Goal: Transaction & Acquisition: Subscribe to service/newsletter

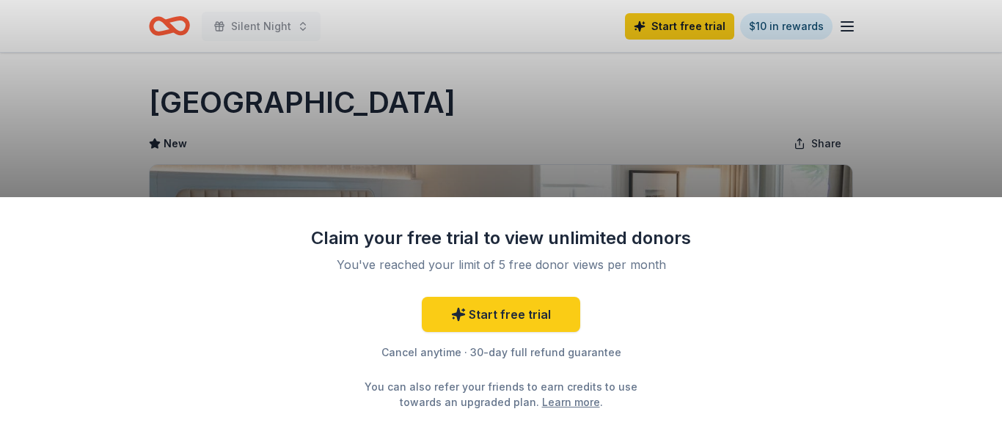
click at [169, 23] on div "Claim your free trial to view unlimited donors You've reached your limit of 5 f…" at bounding box center [501, 219] width 1002 height 439
click at [701, 97] on div "Claim your free trial to view unlimited donors You've reached your limit of 5 f…" at bounding box center [501, 219] width 1002 height 439
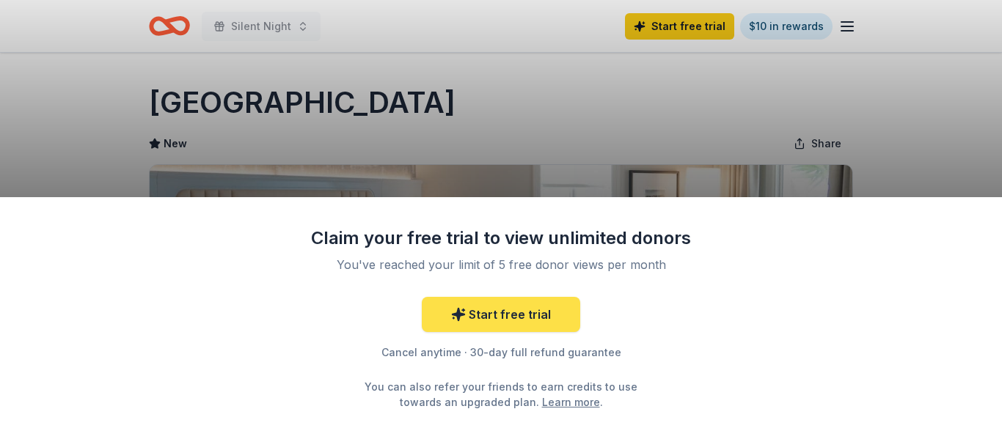
click at [501, 331] on link "Start free trial" at bounding box center [501, 314] width 158 height 35
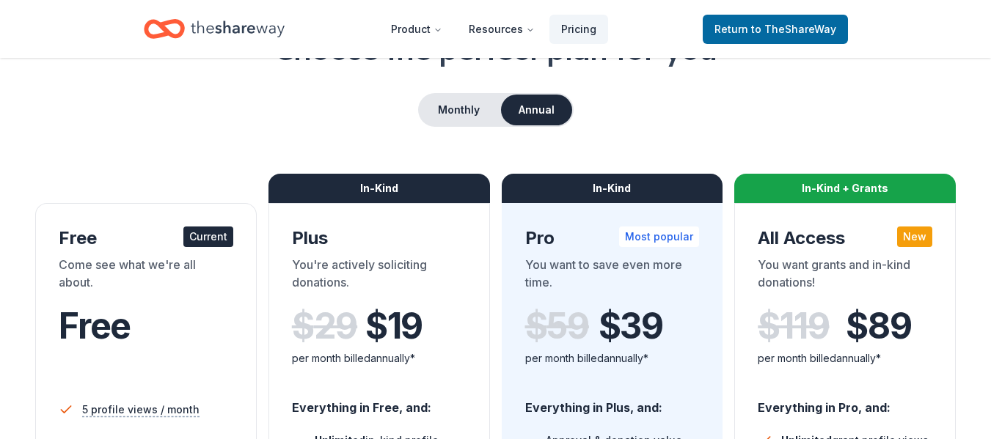
scroll to position [220, 0]
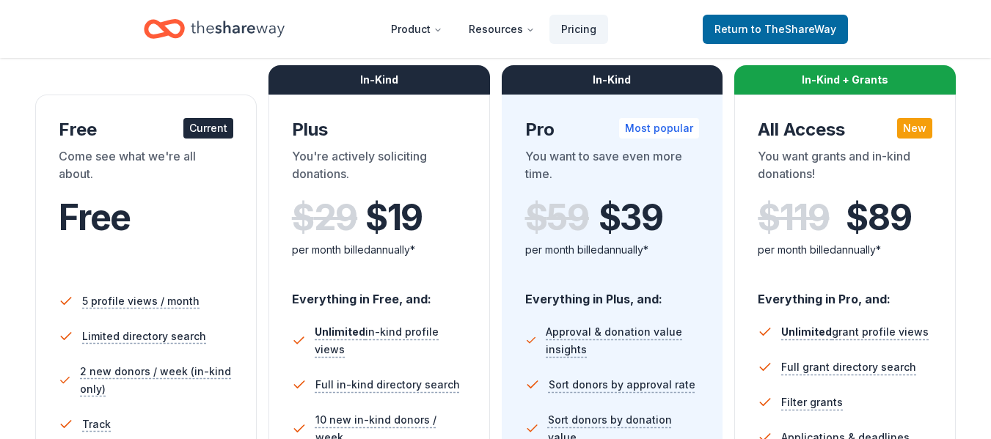
click at [231, 20] on icon "Home" at bounding box center [238, 29] width 94 height 30
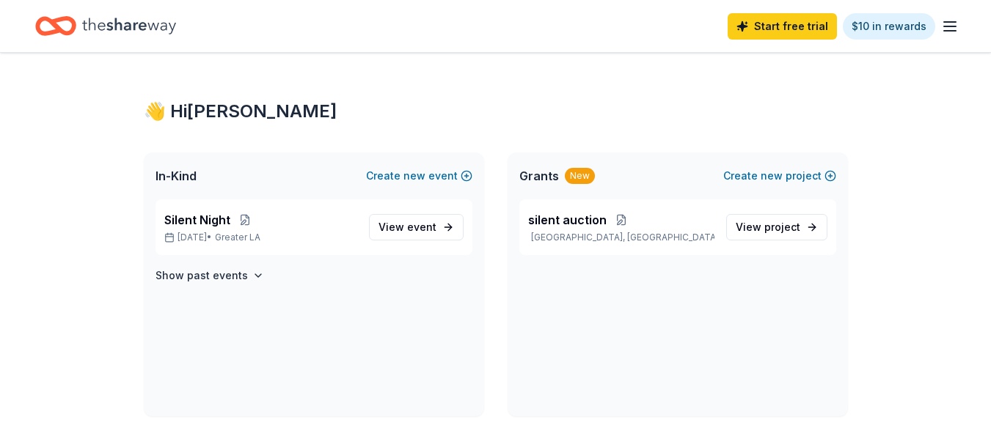
click at [570, 176] on div "New" at bounding box center [580, 176] width 30 height 16
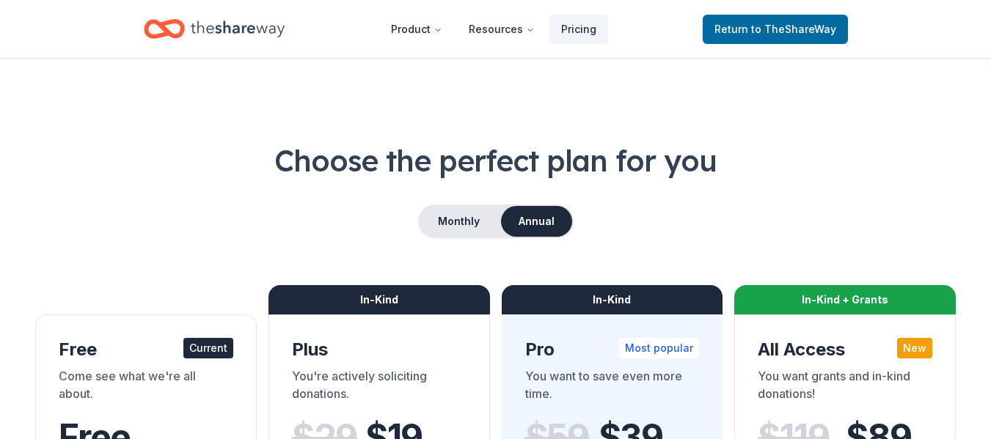
scroll to position [220, 0]
